Goal: Task Accomplishment & Management: Manage account settings

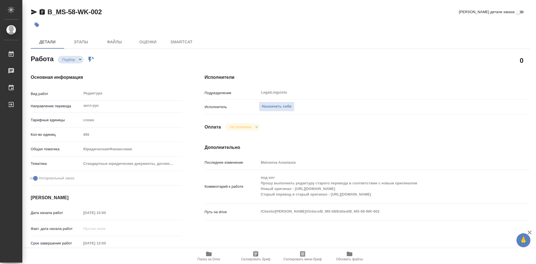
type textarea "x"
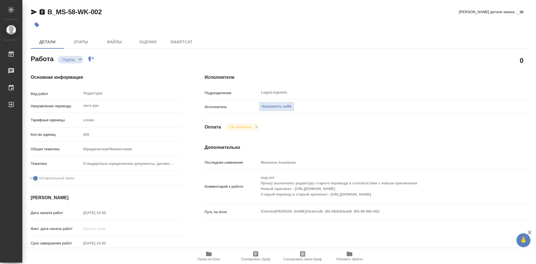
type textarea "x"
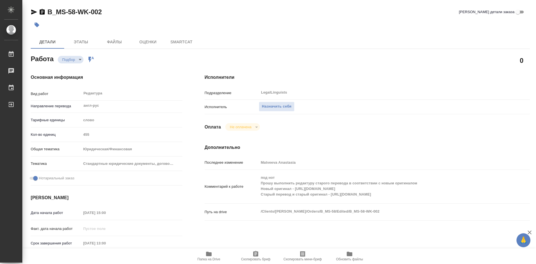
type textarea "x"
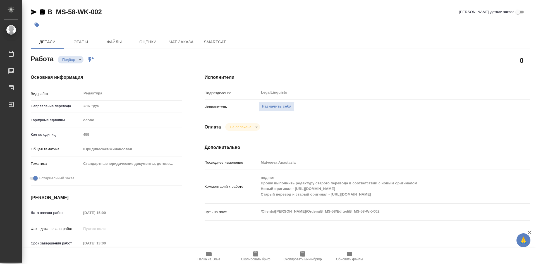
type textarea "x"
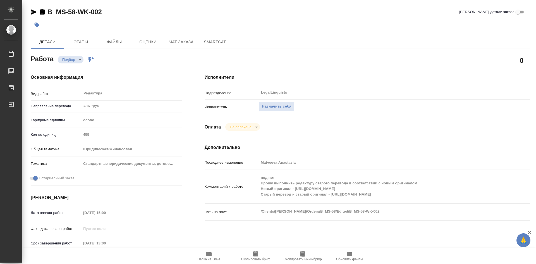
type textarea "x"
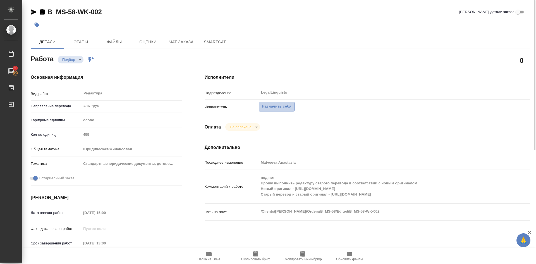
click at [277, 107] on span "Назначить себя" at bounding box center [277, 106] width 30 height 6
click at [198, 254] on span "Папка на Drive" at bounding box center [209, 255] width 40 height 11
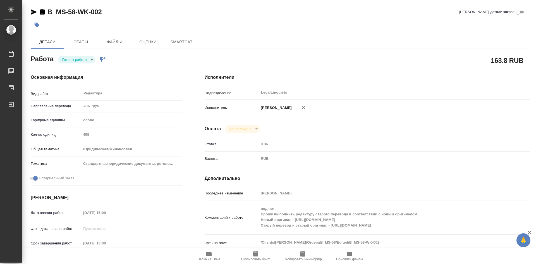
type textarea "x"
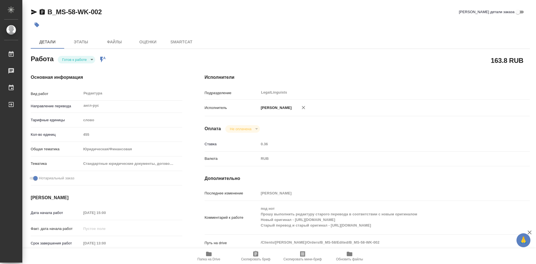
type textarea "x"
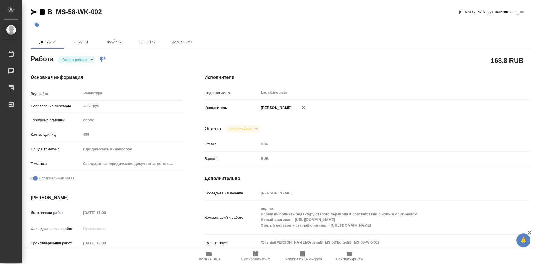
type textarea "x"
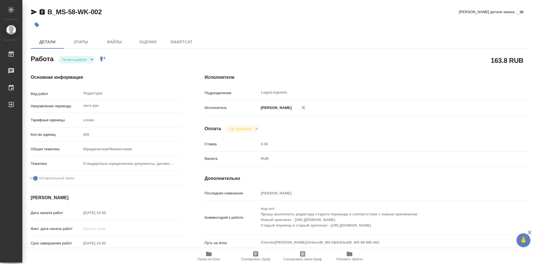
type textarea "x"
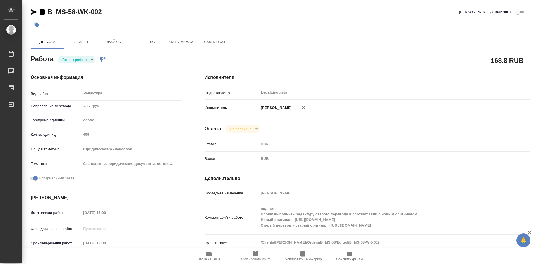
type textarea "x"
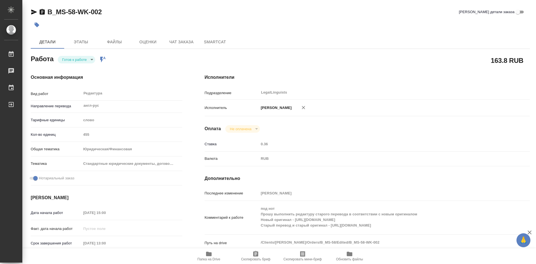
type textarea "x"
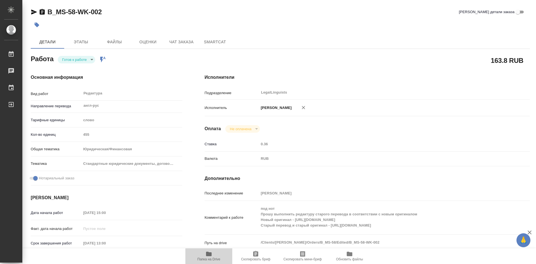
click at [209, 258] on span "Папка на Drive" at bounding box center [208, 259] width 23 height 4
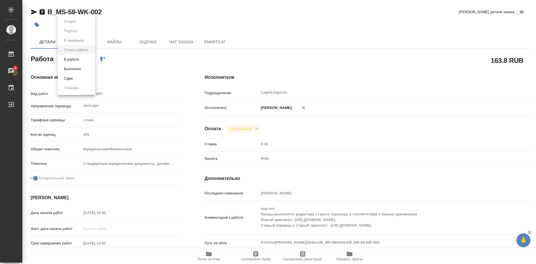
click at [92, 60] on body "🙏 .cls-1 fill:#fff; AWATERA Soldatenkova Tatyana Работы 2 Чаты График Выйти B_M…" at bounding box center [268, 132] width 536 height 264
click at [78, 60] on button "В работе" at bounding box center [71, 59] width 18 height 6
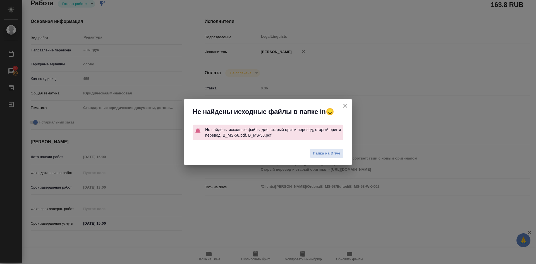
type textarea "x"
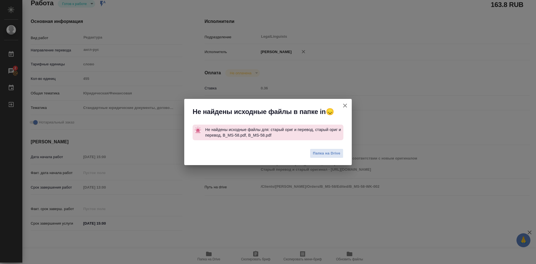
click at [255, 255] on div "Не найдены исходные файлы в папке in😞 Не найдены исходные файлы для: старый ори…" at bounding box center [268, 132] width 536 height 264
type textarea "x"
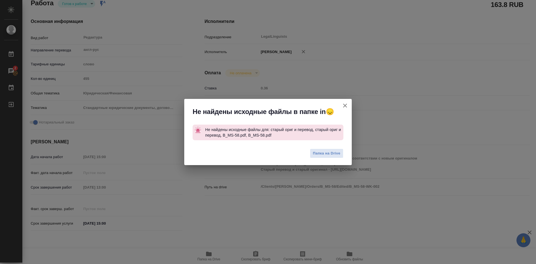
type textarea "x"
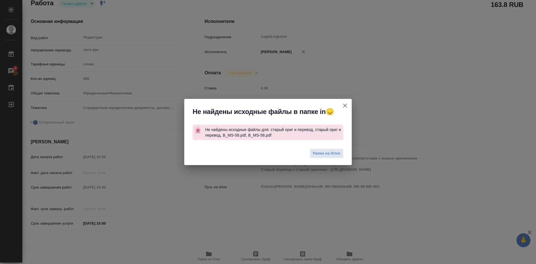
type textarea "x"
click at [344, 105] on icon "button" at bounding box center [345, 106] width 4 height 4
type textarea "x"
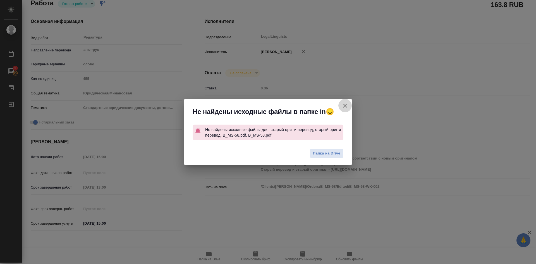
type textarea "x"
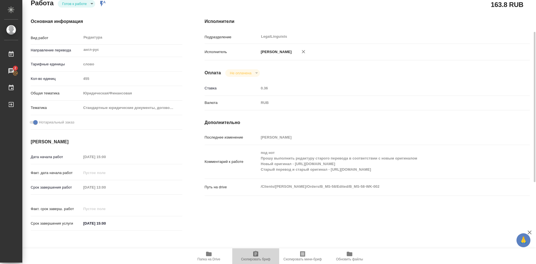
click at [254, 250] on button "Скопировать бриф" at bounding box center [255, 256] width 47 height 16
click at [209, 255] on icon "button" at bounding box center [209, 253] width 6 height 4
click at [209, 254] on icon "button" at bounding box center [209, 253] width 6 height 4
